Goal: Information Seeking & Learning: Learn about a topic

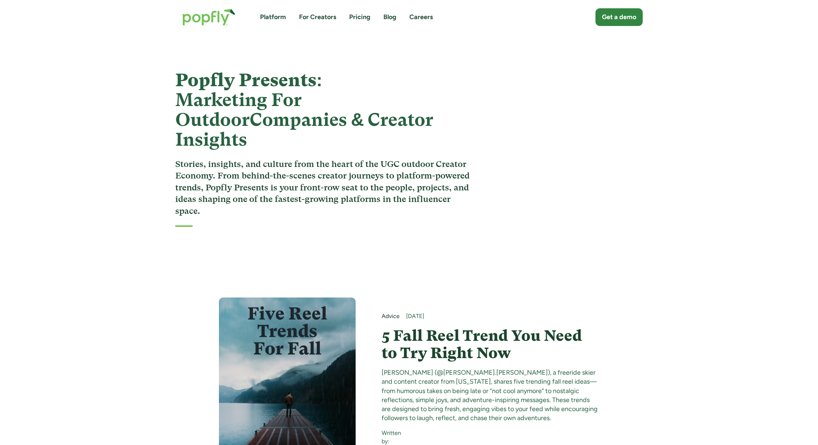
click at [443, 327] on h4 "5 Fall Reel Trend You Need to Try Right Now" at bounding box center [491, 344] width 218 height 35
click at [208, 22] on img "home" at bounding box center [208, 16] width 67 height 31
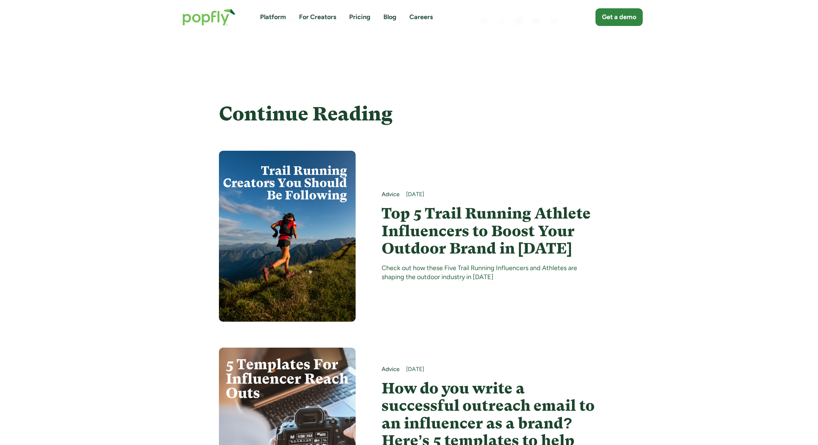
scroll to position [3380, 0]
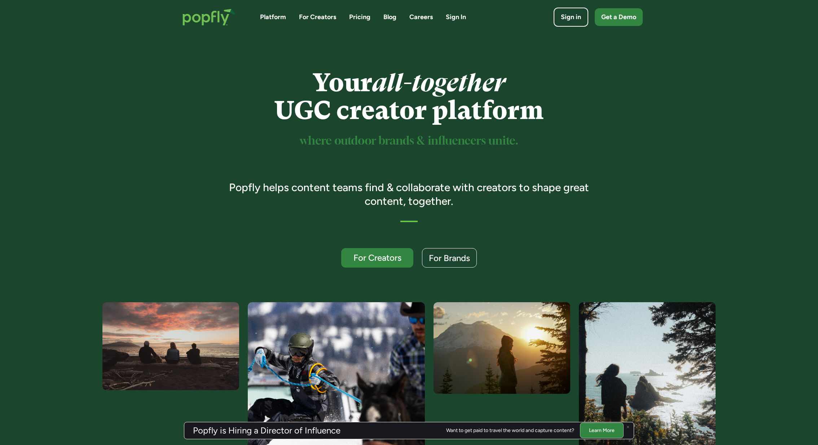
click at [552, 14] on div "Sign in Get a Demo" at bounding box center [563, 17] width 159 height 19
click at [567, 14] on div "Sign in" at bounding box center [571, 17] width 22 height 10
